Goal: Task Accomplishment & Management: Use online tool/utility

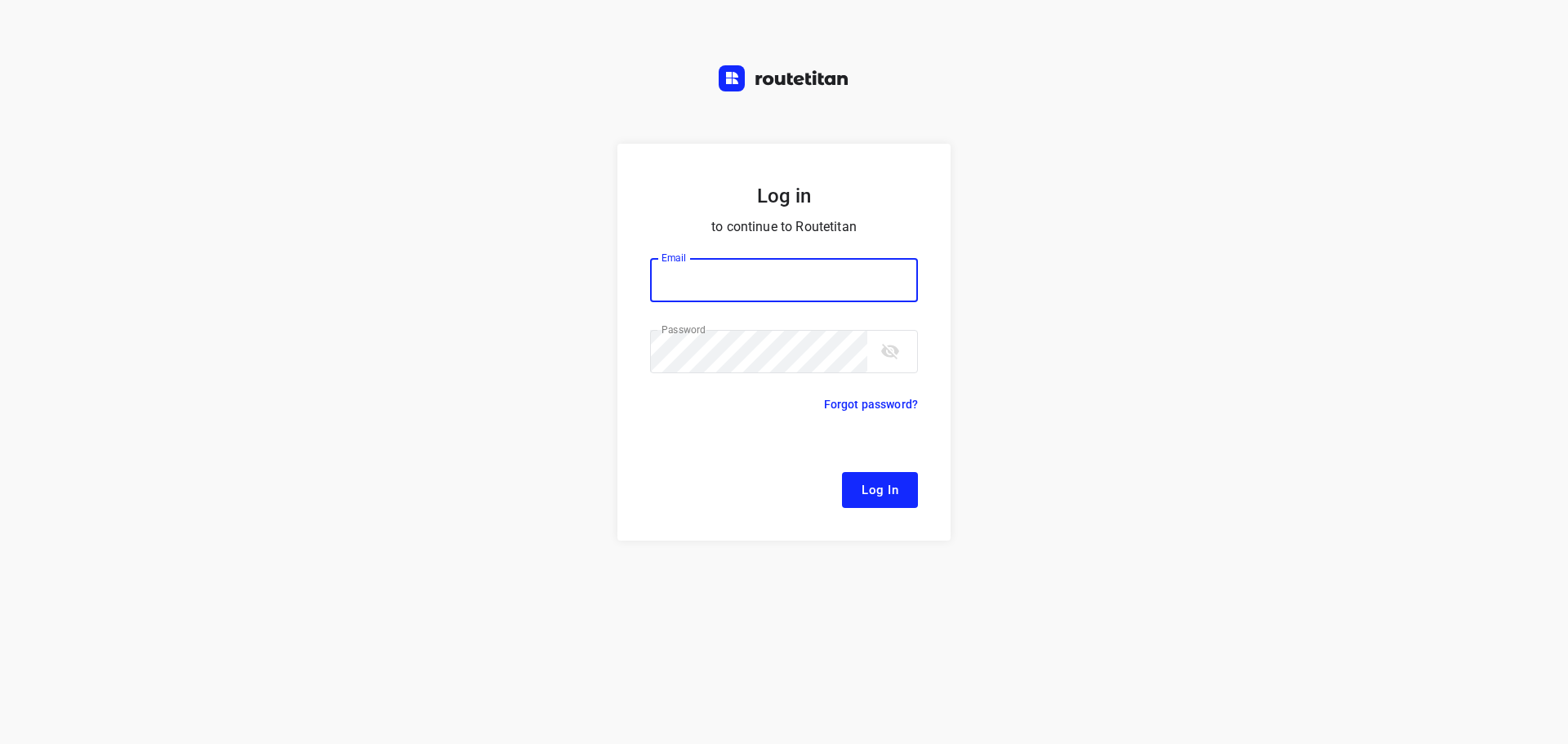
type input "[EMAIL_ADDRESS][DOMAIN_NAME]"
click at [891, 492] on span "Log In" at bounding box center [880, 490] width 37 height 21
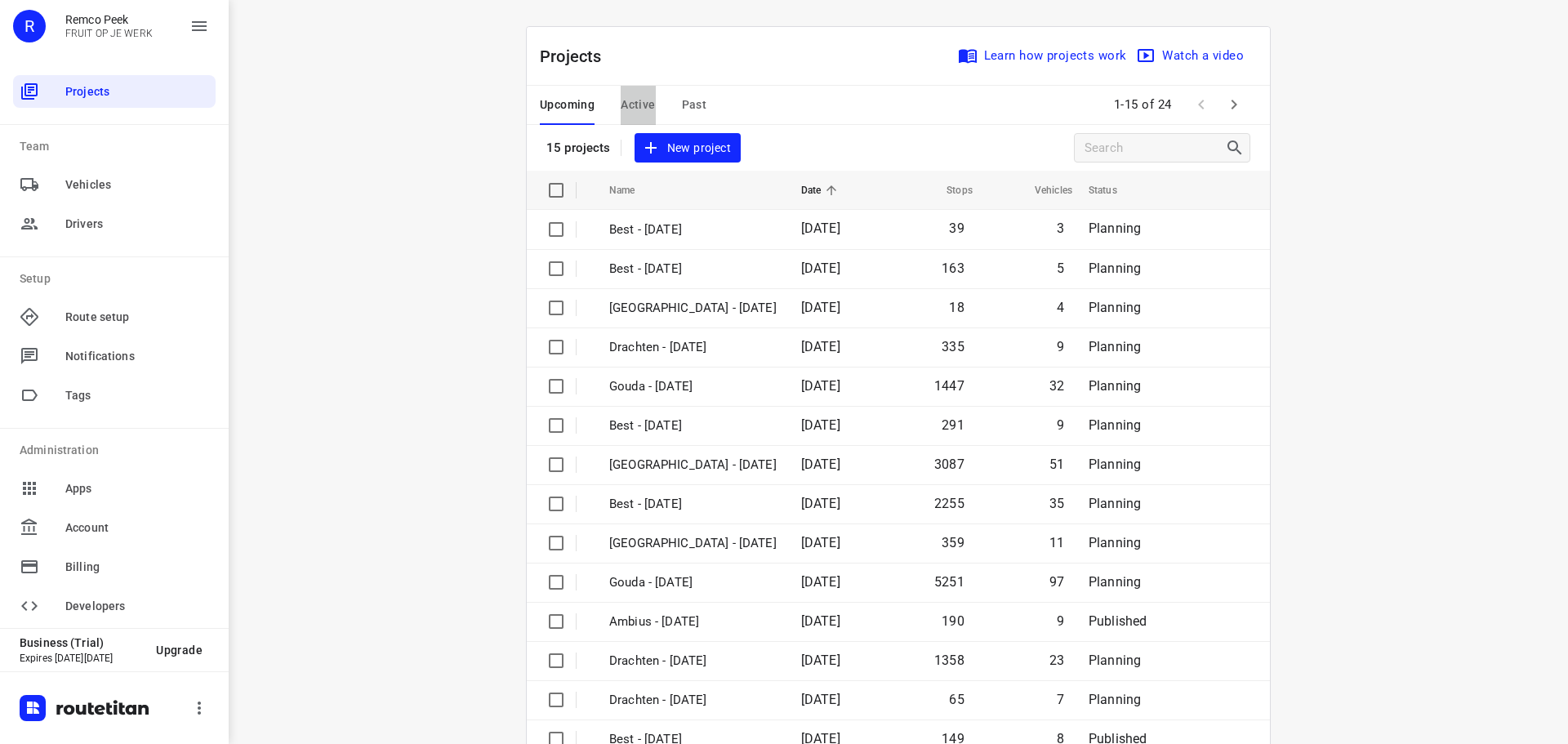
click at [630, 100] on span "Active" at bounding box center [638, 105] width 35 height 20
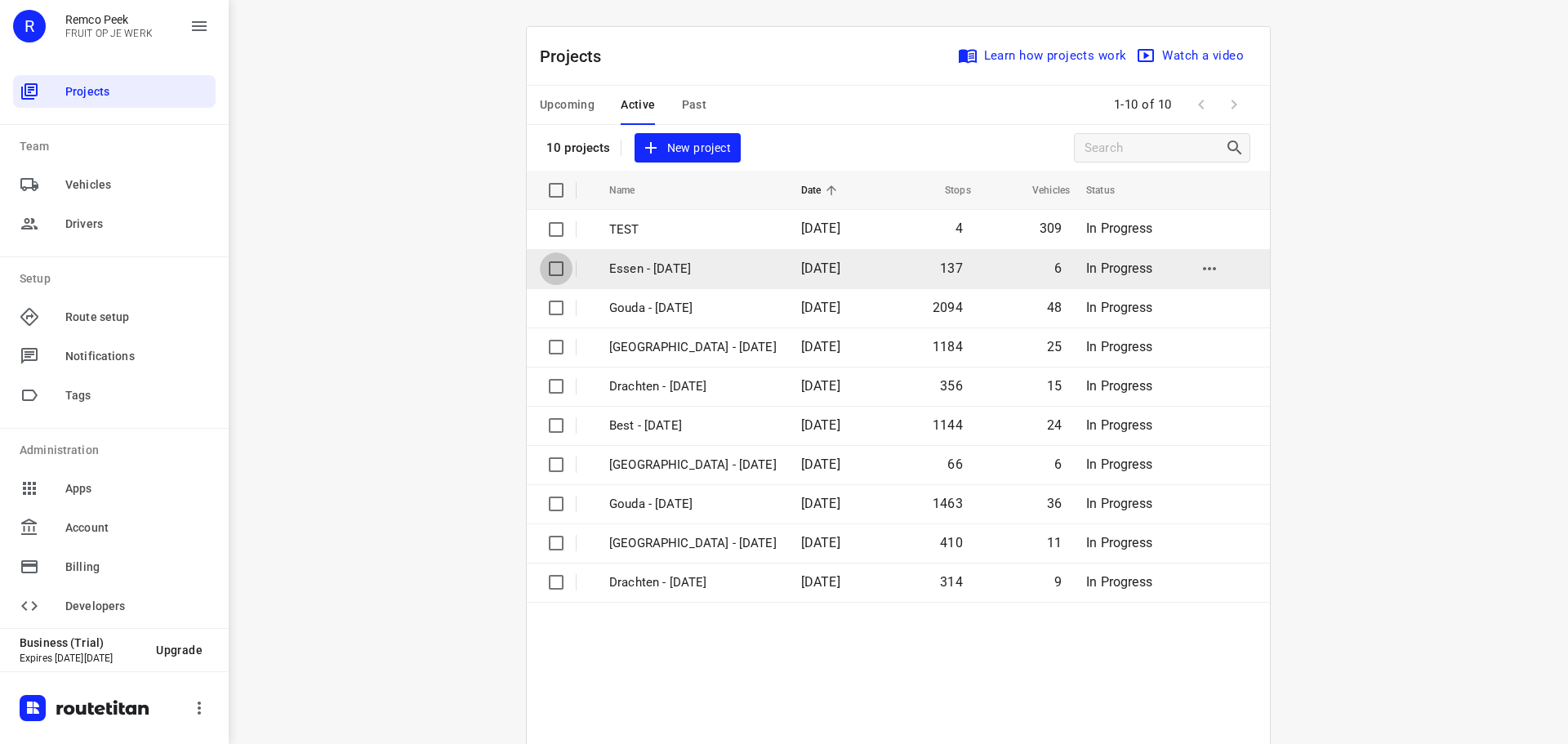
click at [555, 270] on input "checkbox" at bounding box center [556, 269] width 33 height 33
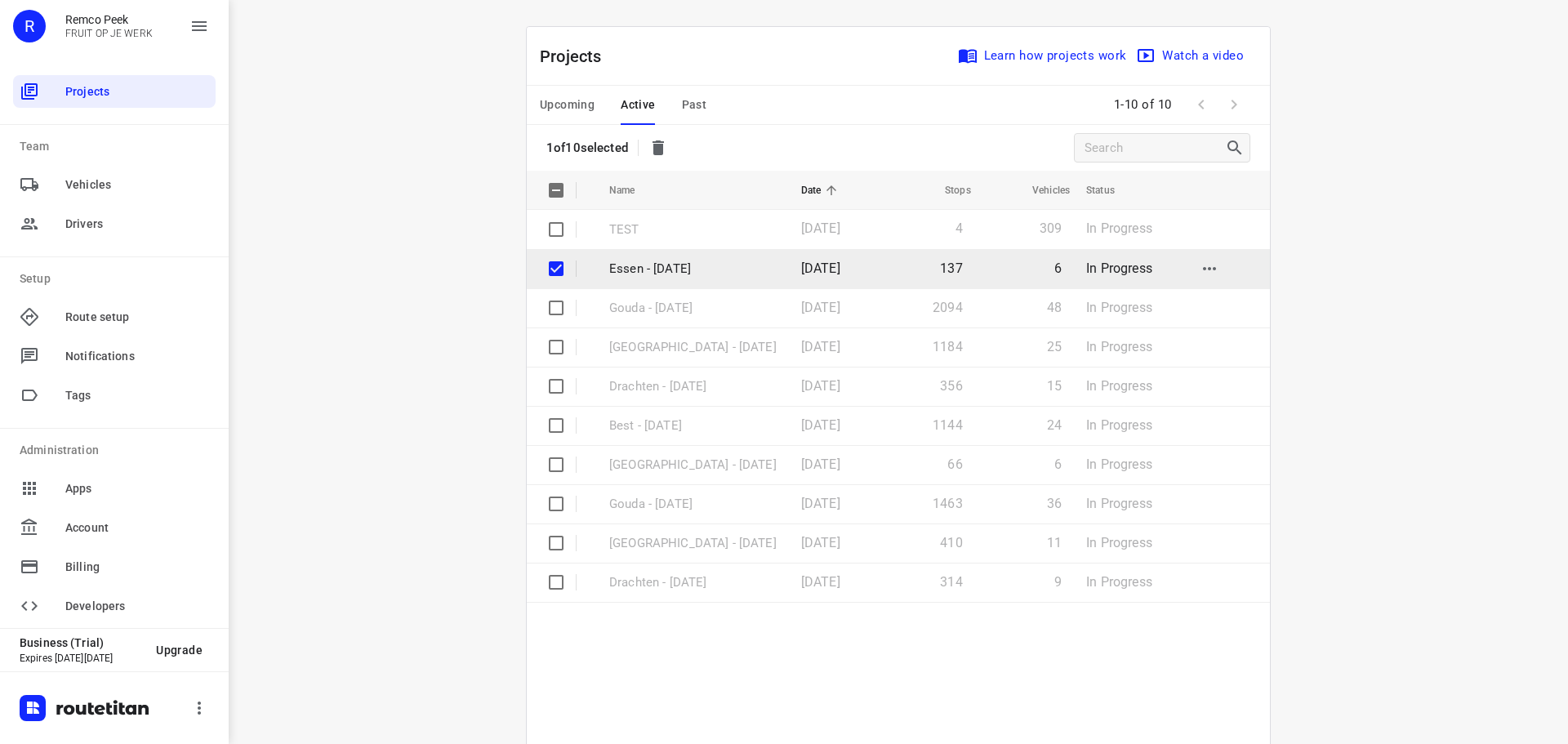
click at [630, 258] on td "Essen - [DATE]" at bounding box center [690, 269] width 195 height 39
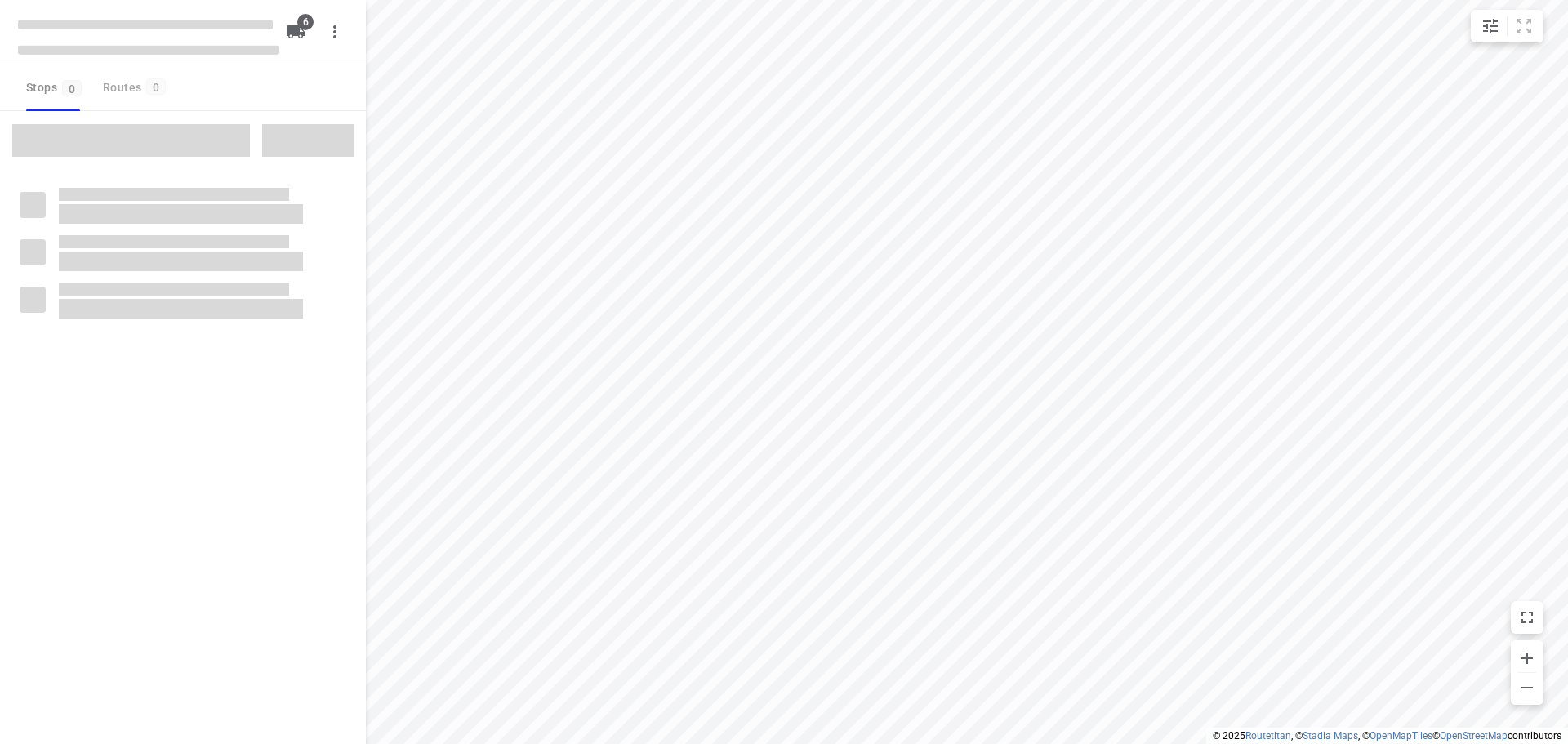
checkbox input "true"
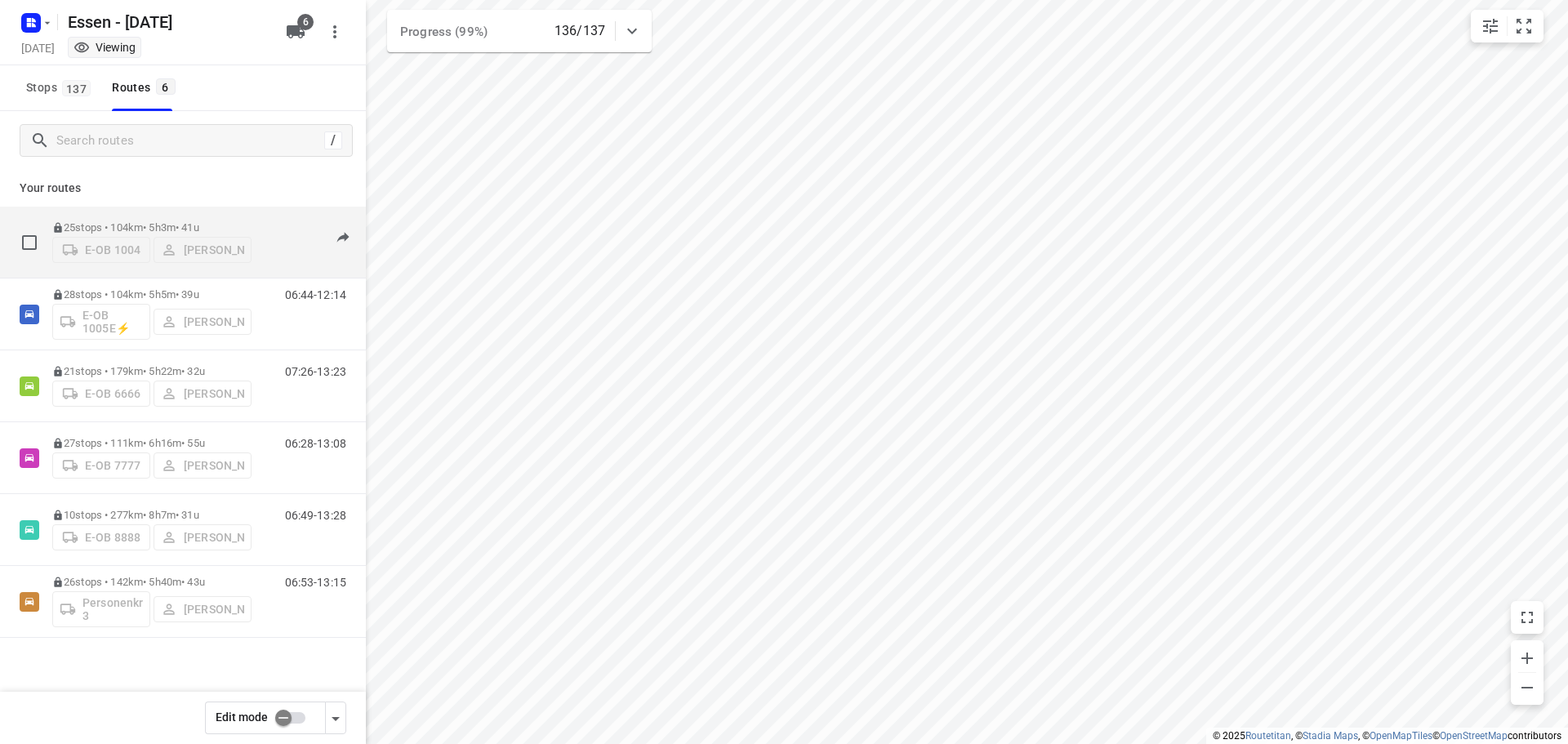
click at [127, 223] on p "25 stops • 104km • 5h3m • [DATE]" at bounding box center [152, 227] width 199 height 13
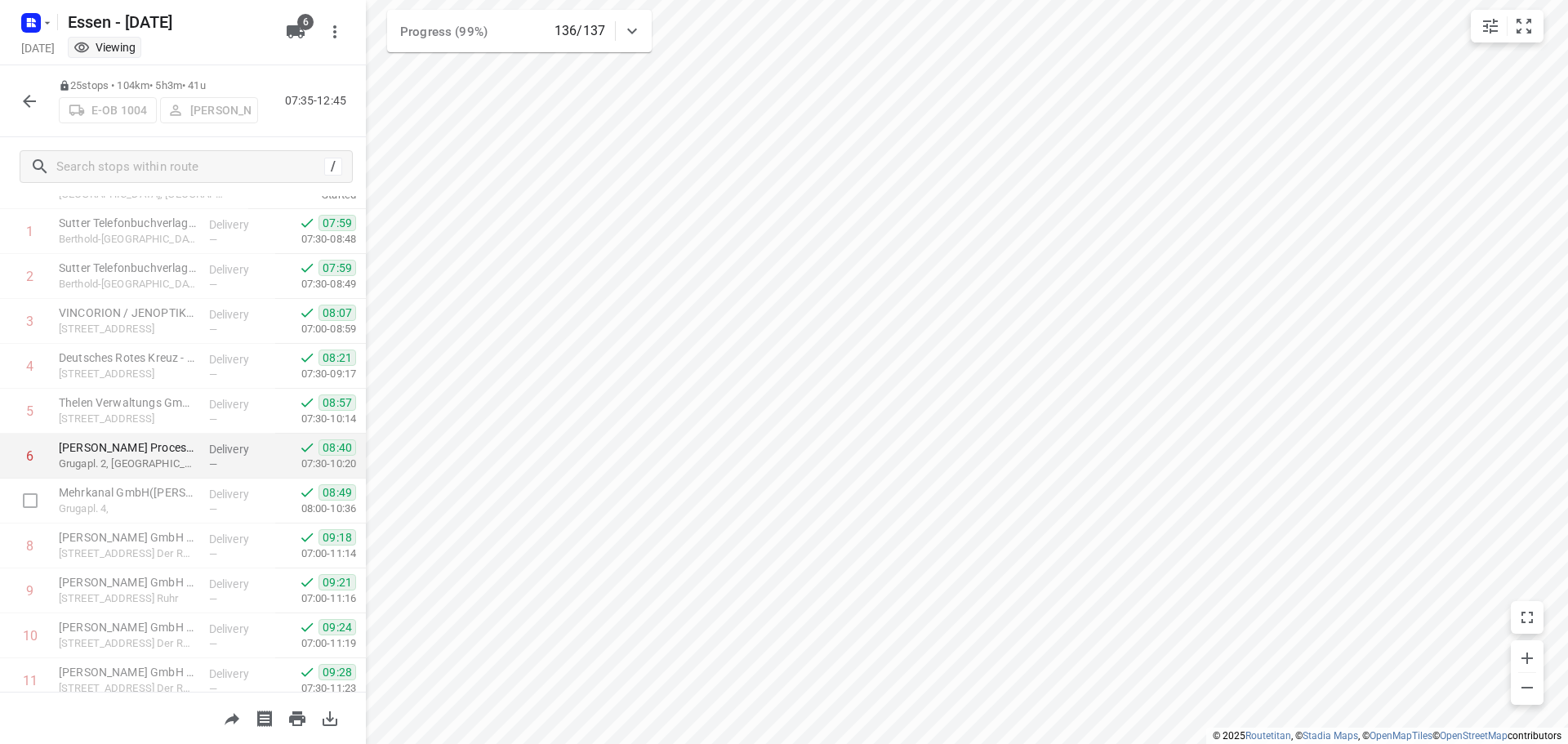
scroll to position [72, 0]
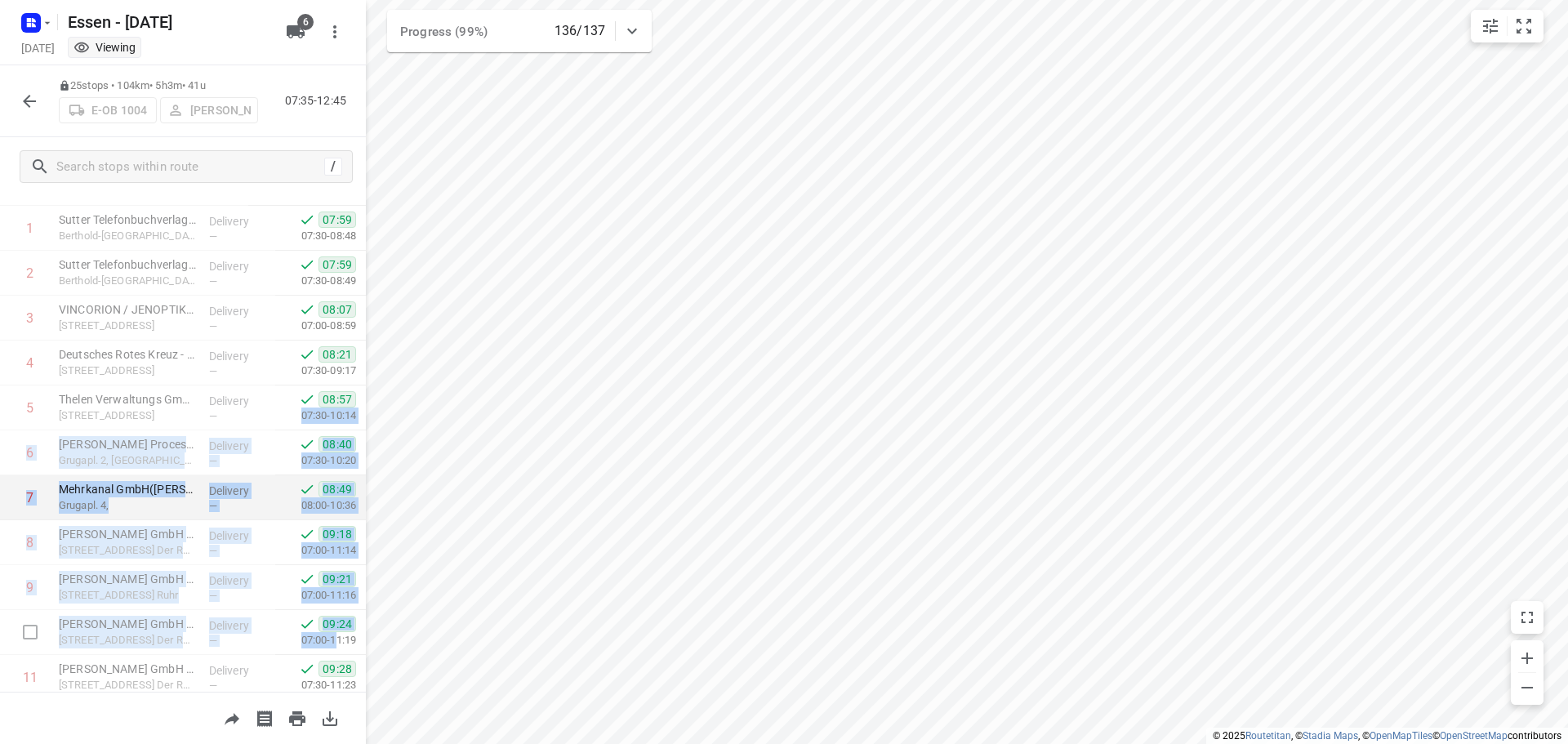
drag, startPoint x: 351, startPoint y: 420, endPoint x: 353, endPoint y: 490, distance: 70.0
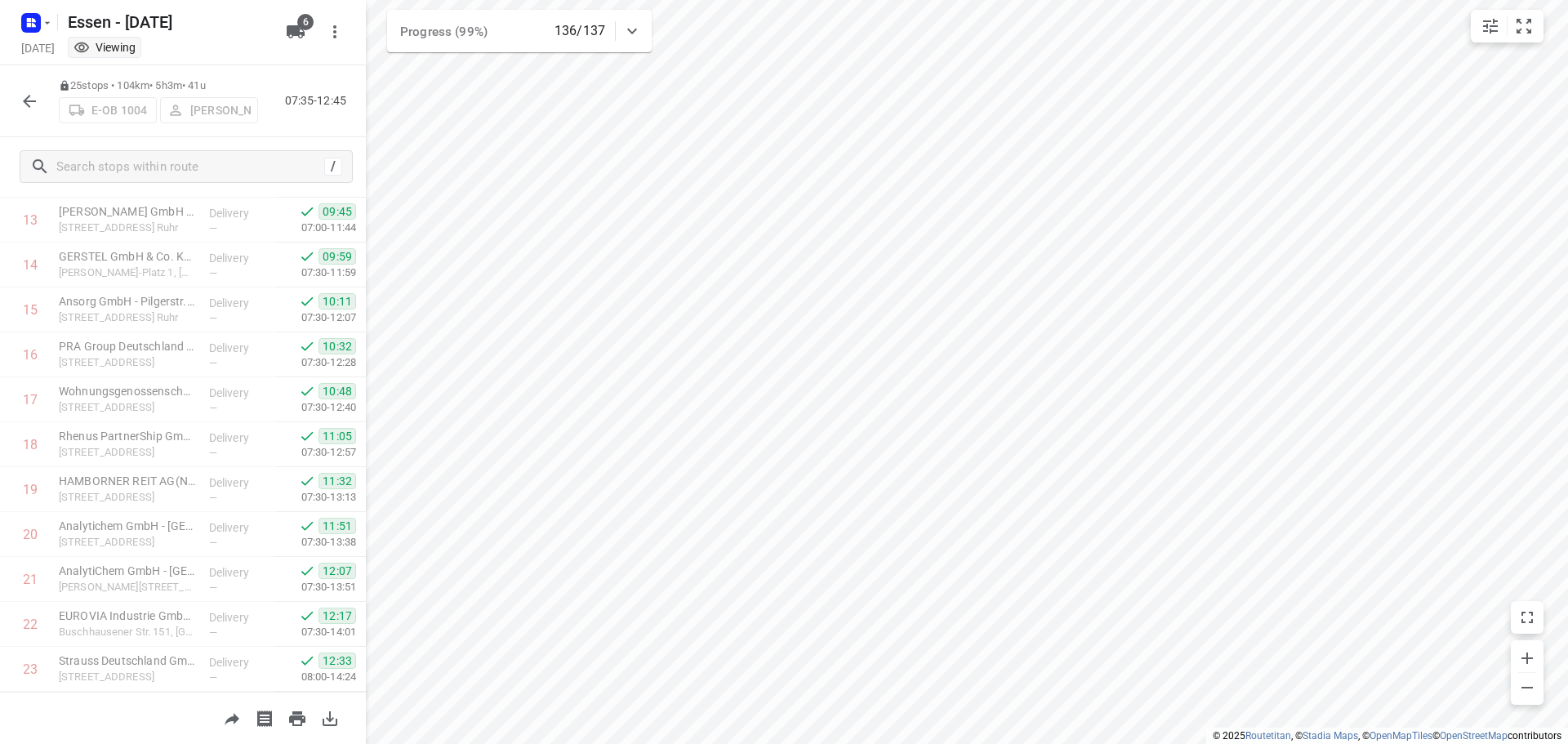
scroll to position [754, 0]
click at [30, 95] on icon "button" at bounding box center [29, 100] width 13 height 13
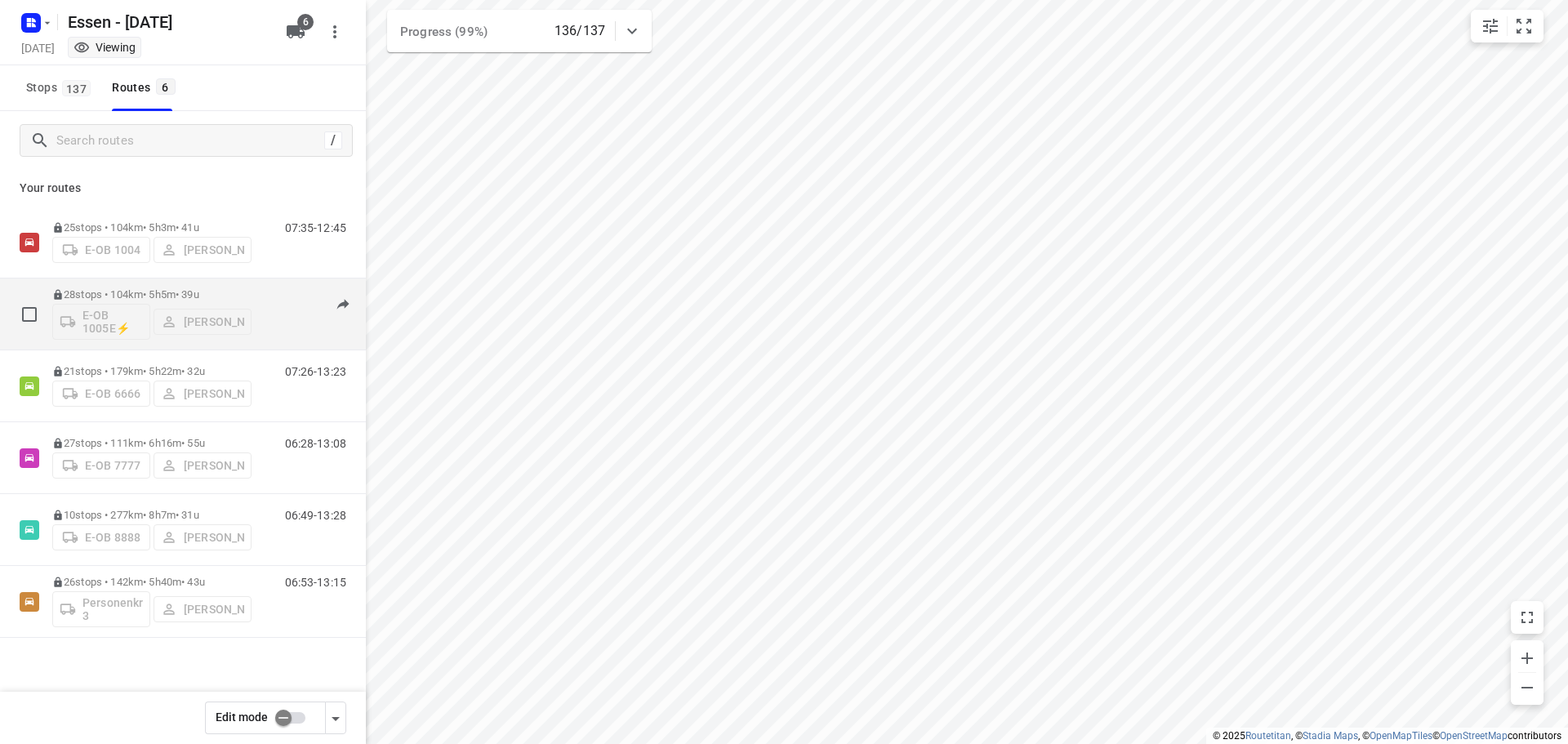
click at [122, 291] on p "28 stops • 104km • 5h5m • [DATE]" at bounding box center [152, 294] width 199 height 13
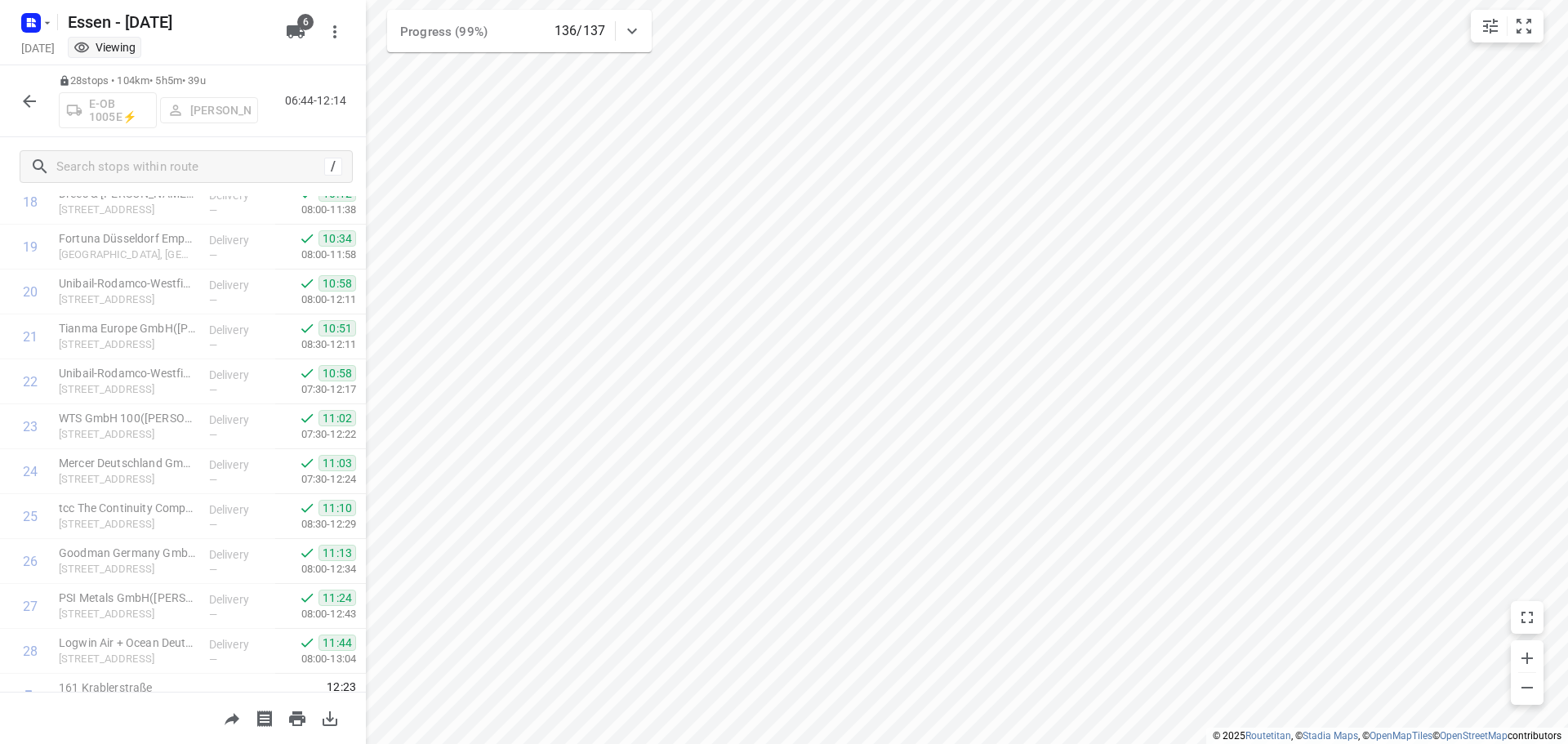
scroll to position [888, 0]
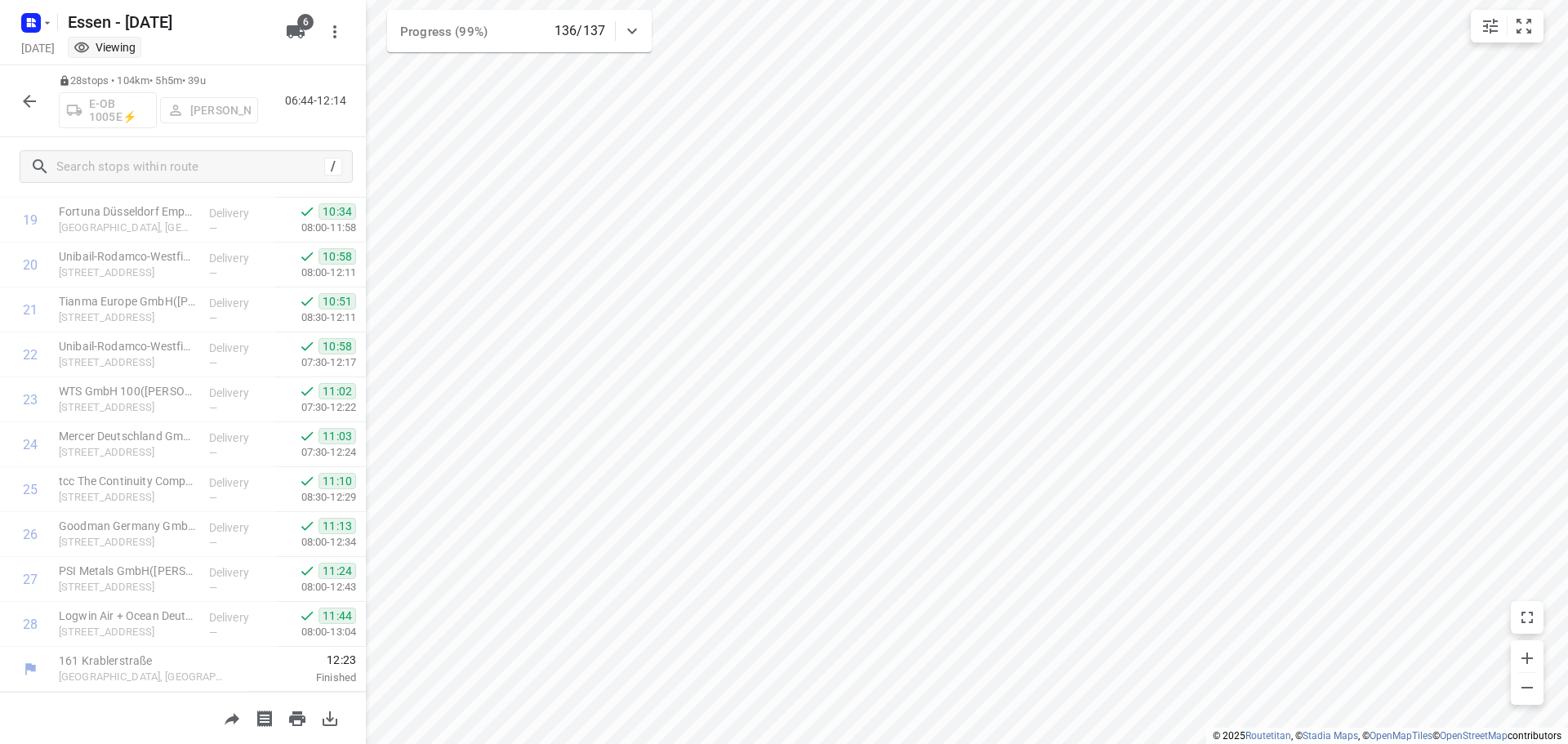
click at [26, 97] on icon "button" at bounding box center [29, 100] width 19 height 19
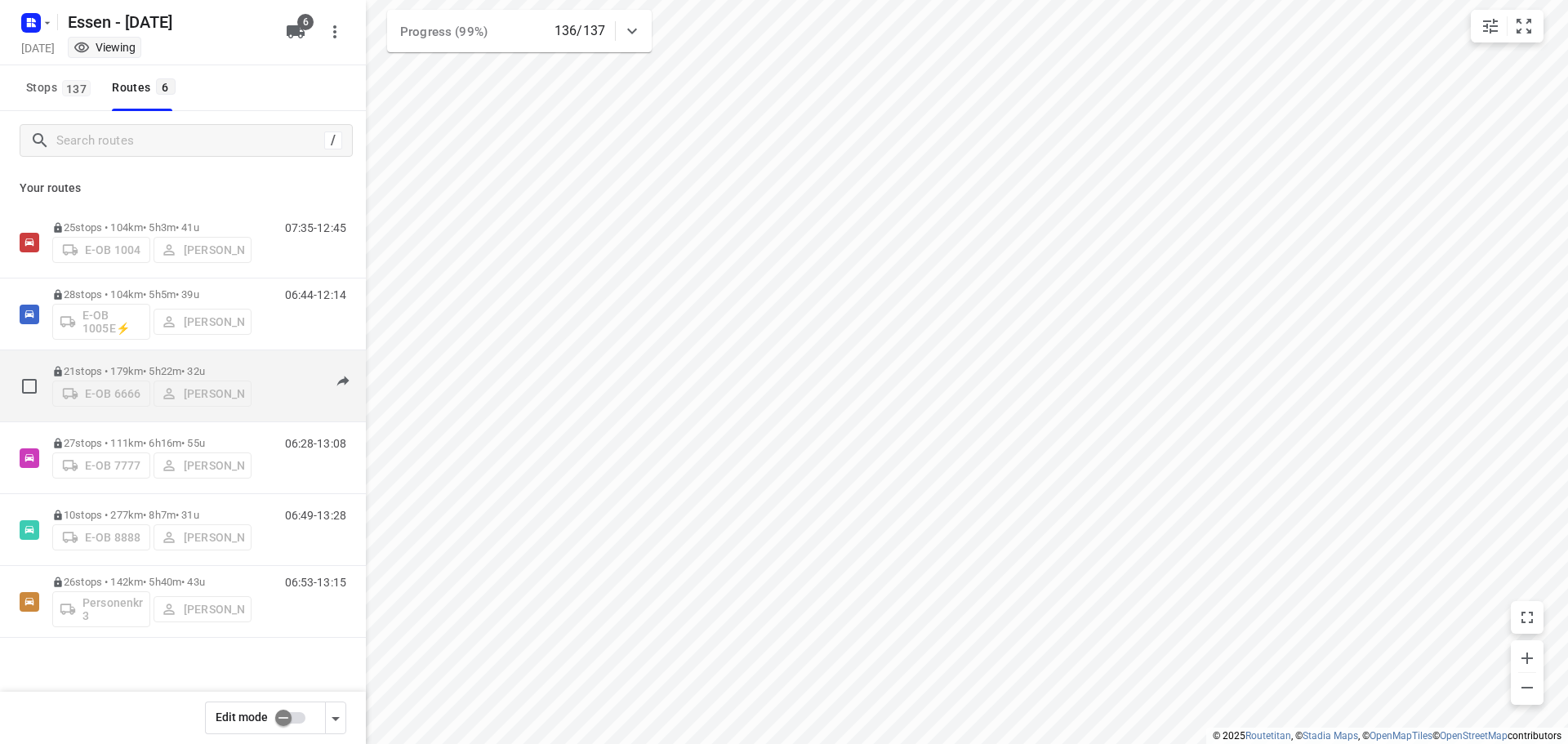
click at [160, 365] on p "21 stops • 179km • 5h22m • [DATE]" at bounding box center [152, 371] width 199 height 13
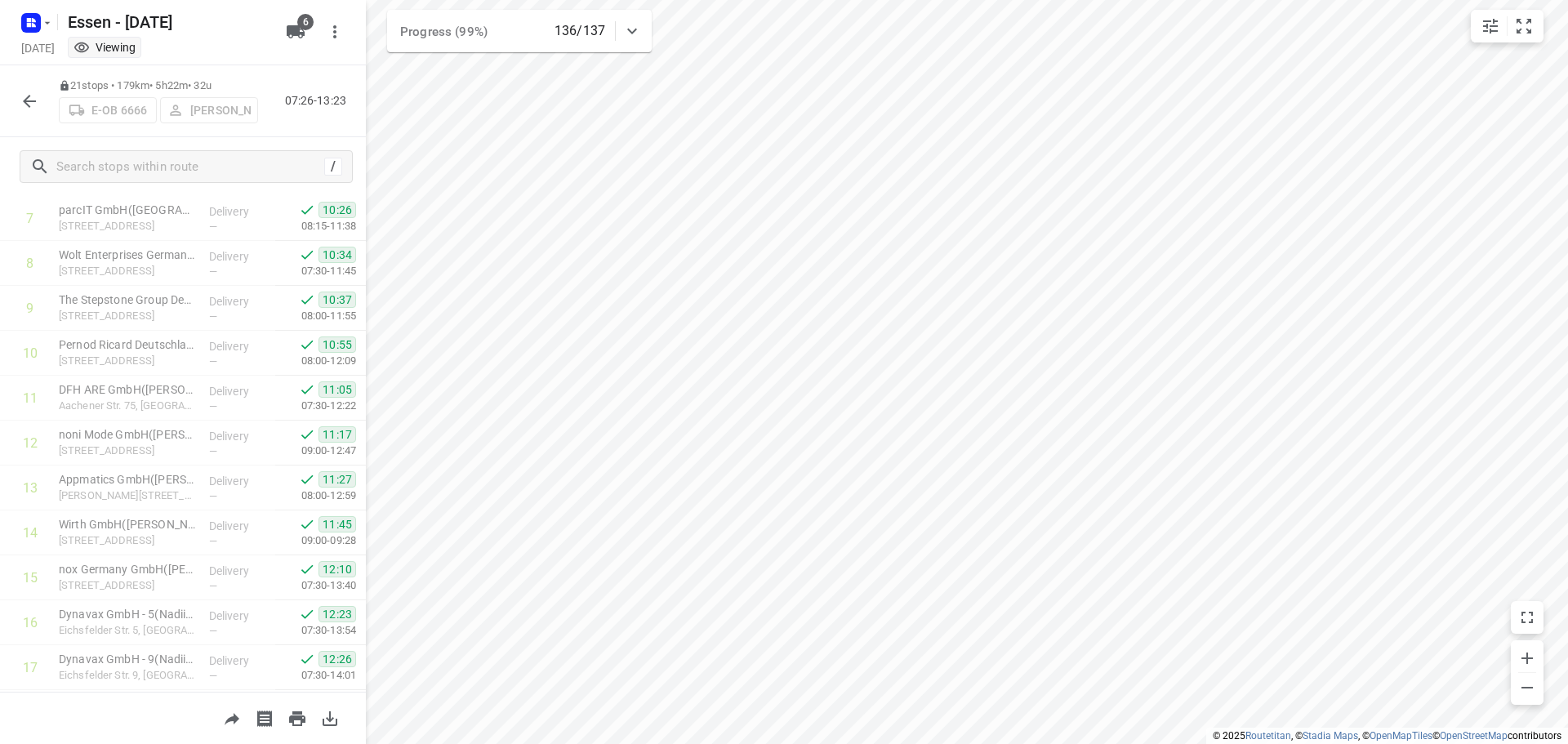
scroll to position [574, 0]
click at [31, 95] on icon "button" at bounding box center [29, 100] width 19 height 19
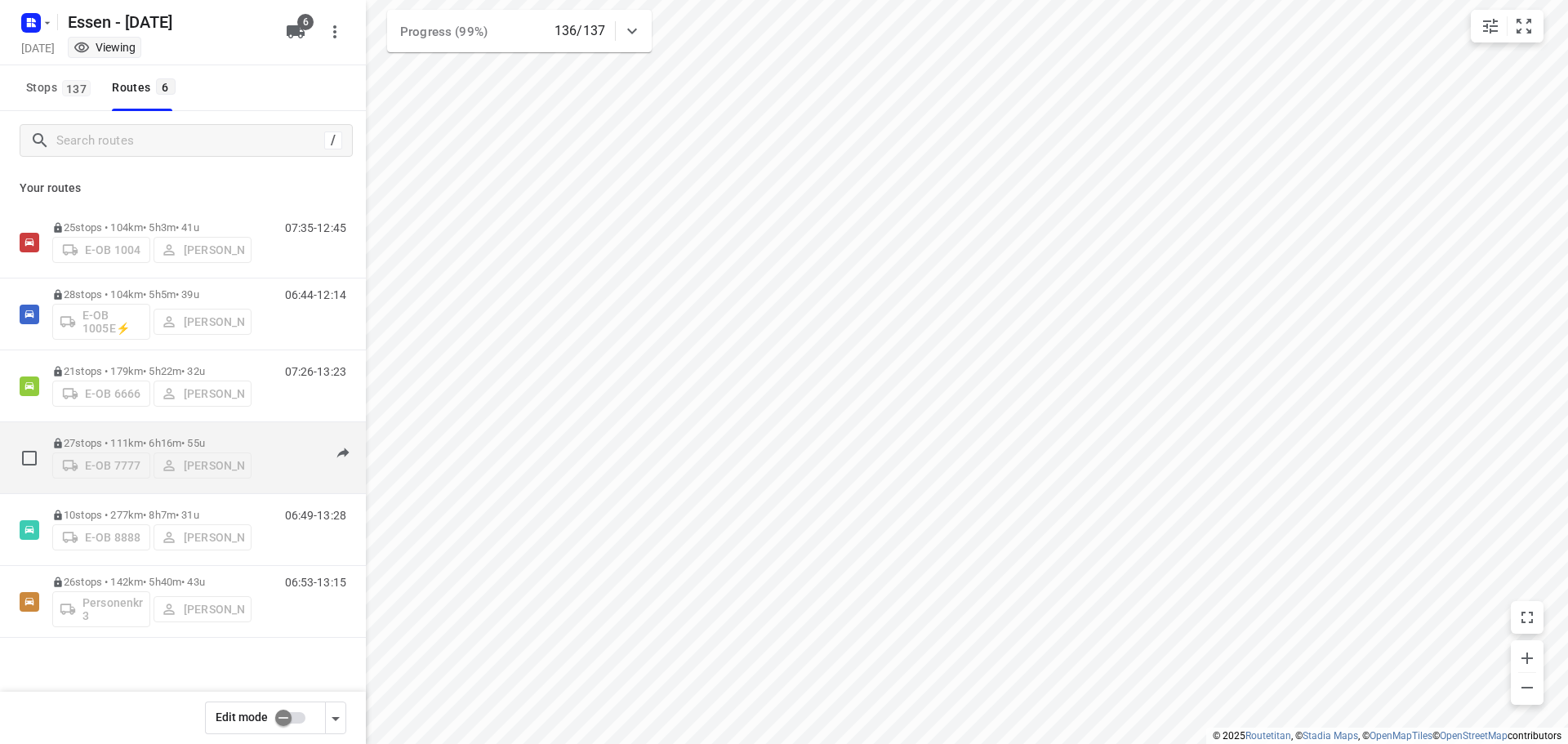
click at [117, 439] on p "27 stops • 111km • 6h16m • [DATE]" at bounding box center [152, 443] width 199 height 13
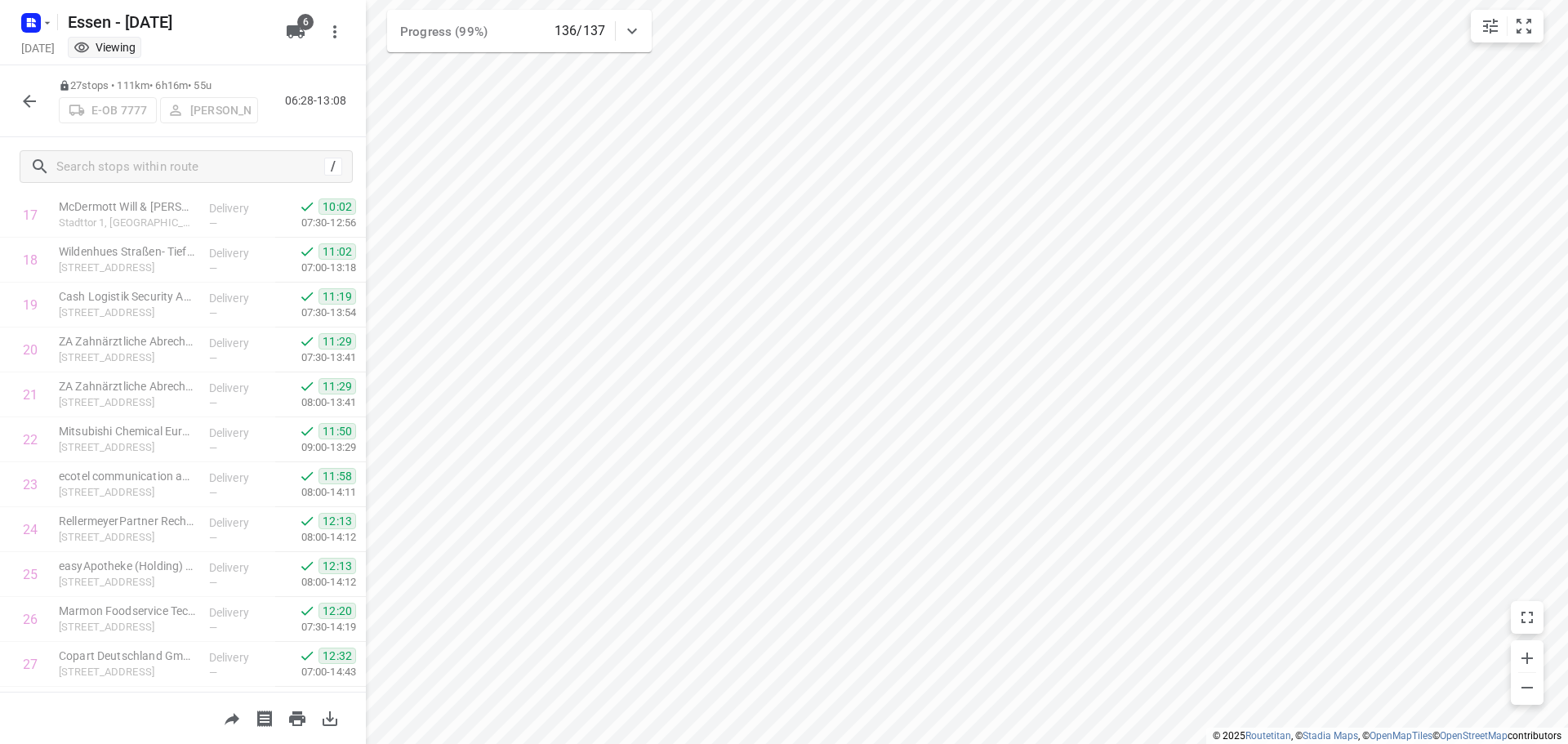
scroll to position [844, 0]
click at [29, 98] on icon "button" at bounding box center [29, 100] width 19 height 19
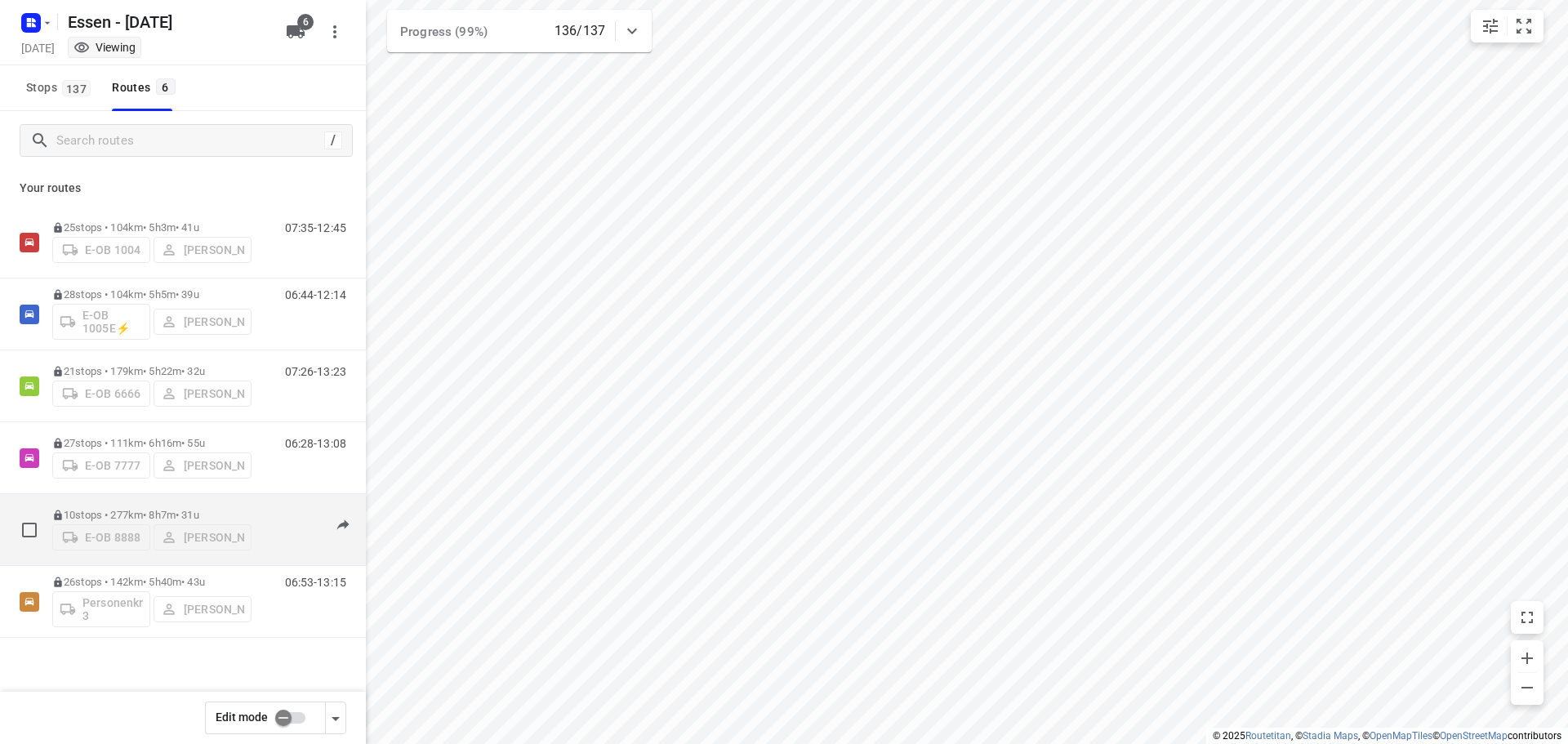
click at [141, 510] on p "10 stops • 277km • 8h7m • [DATE]" at bounding box center [152, 515] width 199 height 13
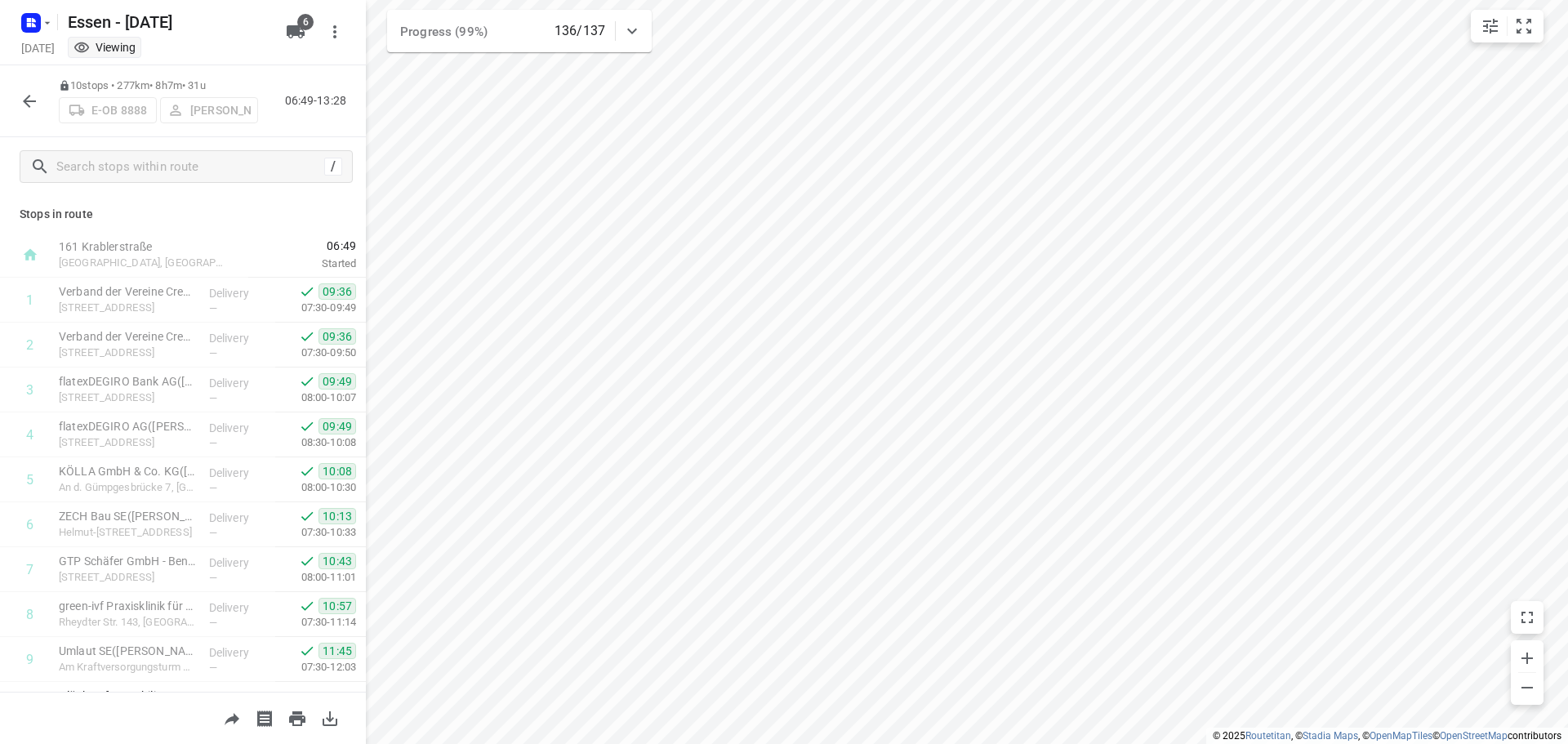
scroll to position [80, 0]
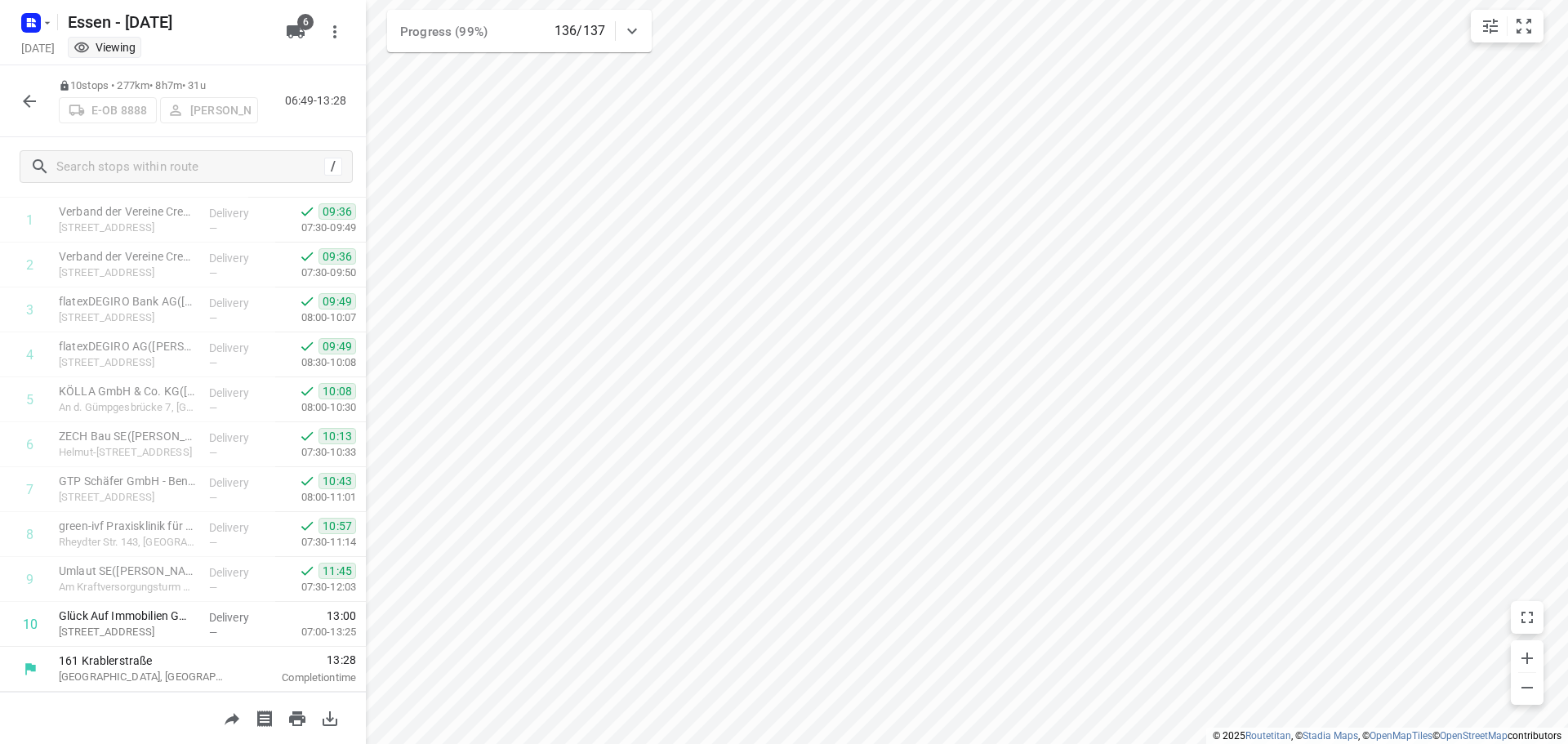
click at [29, 99] on icon "button" at bounding box center [29, 100] width 19 height 19
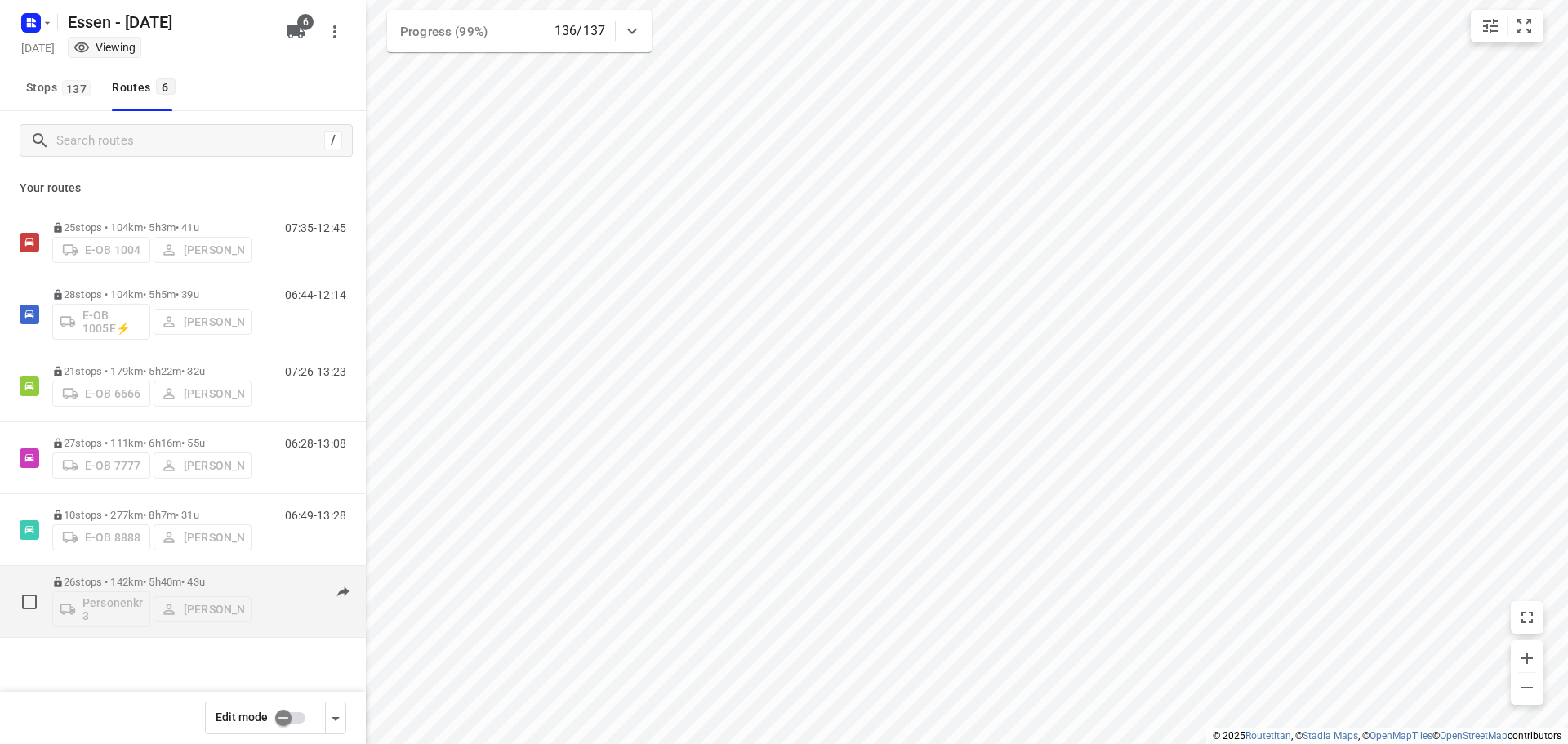
click at [129, 577] on p "26 stops • 142km • 5h40m • [DATE]" at bounding box center [152, 582] width 199 height 13
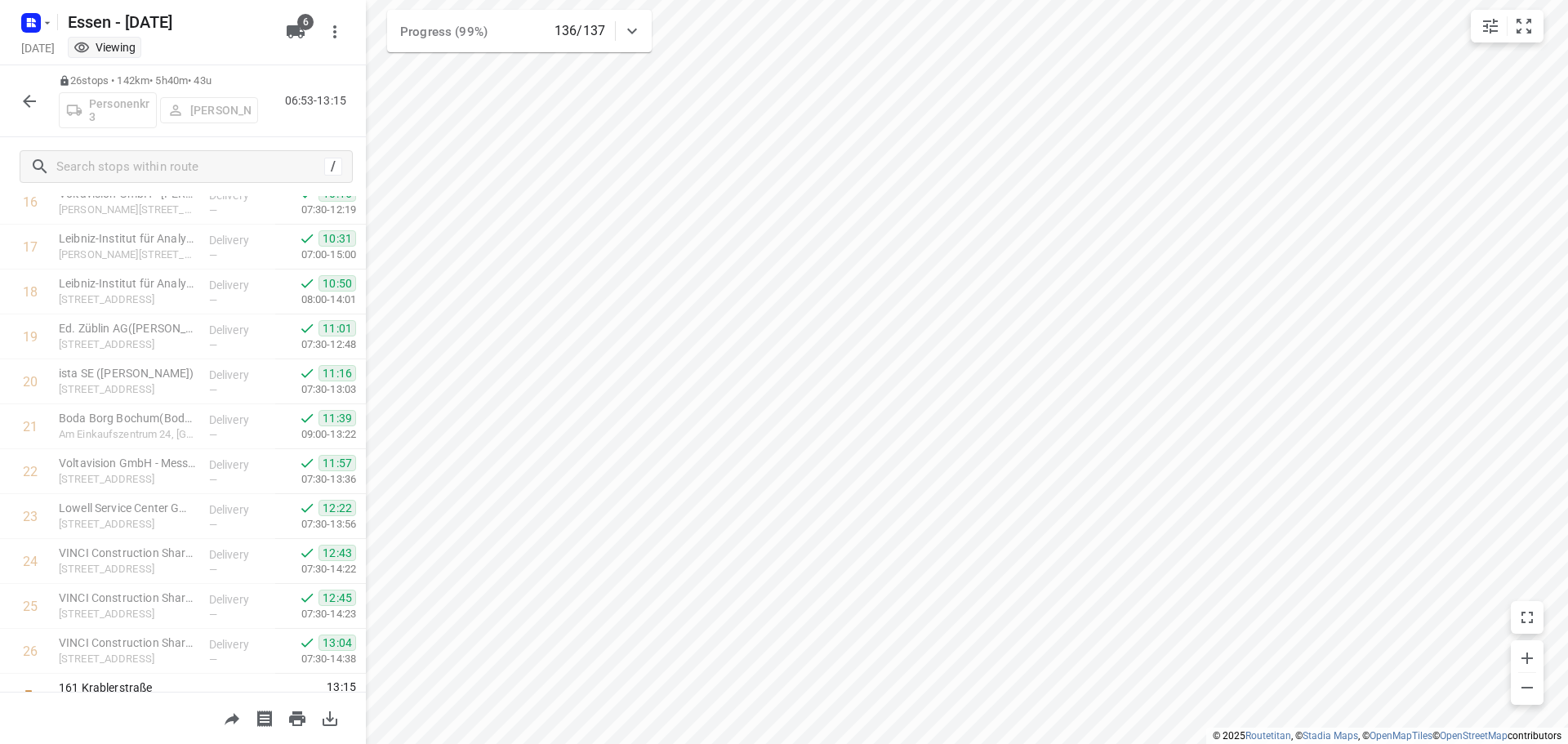
scroll to position [799, 0]
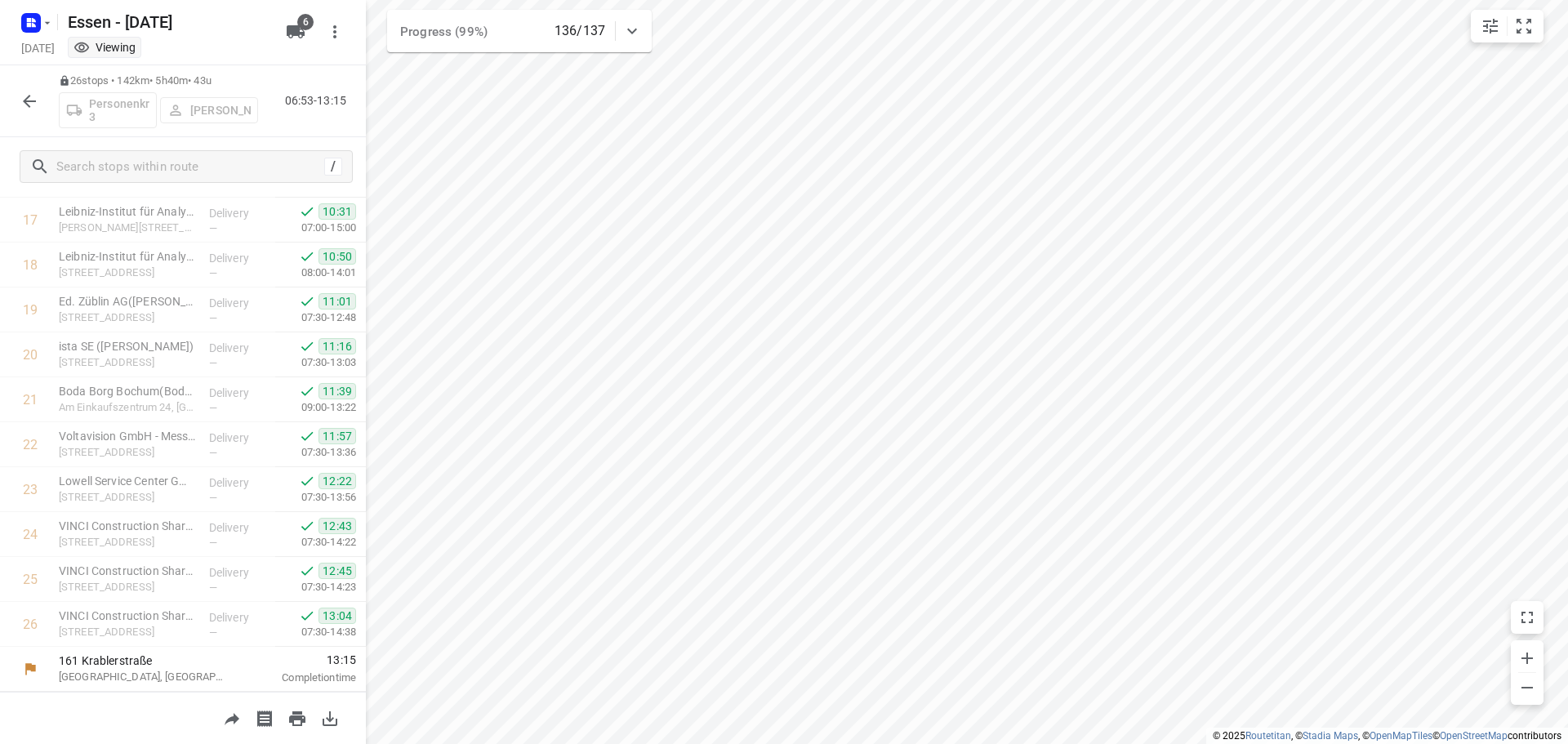
click at [28, 95] on icon "button" at bounding box center [29, 100] width 19 height 19
